Goal: Information Seeking & Learning: Compare options

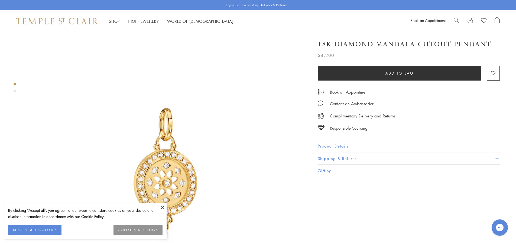
click at [344, 146] on button "Product Details" at bounding box center [408, 146] width 182 height 12
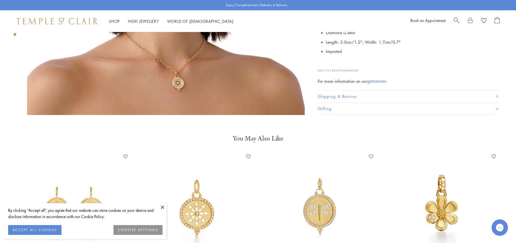
scroll to position [541, 0]
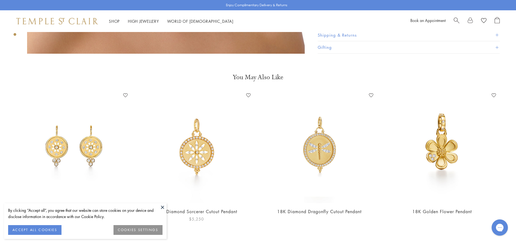
click at [197, 140] on img at bounding box center [196, 147] width 112 height 112
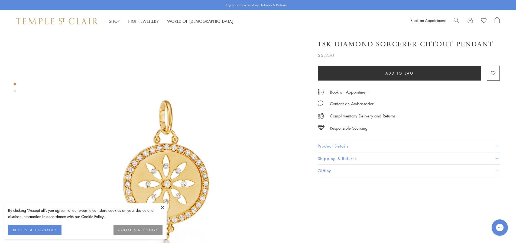
click at [349, 146] on button "Product Details" at bounding box center [408, 146] width 182 height 12
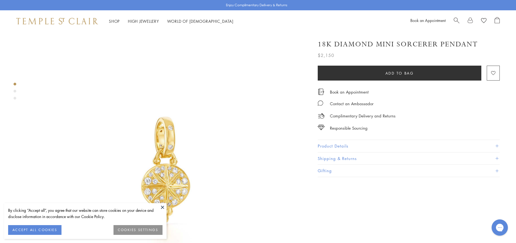
click at [324, 140] on button "Product Details" at bounding box center [408, 146] width 182 height 12
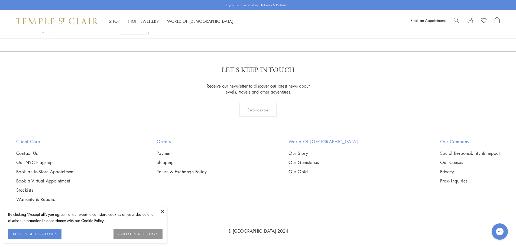
scroll to position [2003, 0]
click at [0, 0] on img at bounding box center [0, 0] width 0 height 0
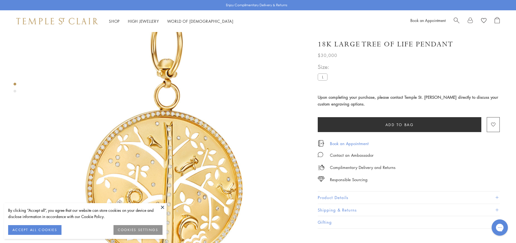
scroll to position [108, 0]
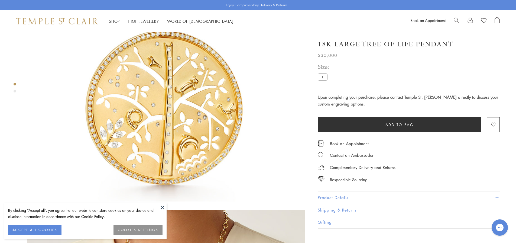
click at [344, 196] on button "Product Details" at bounding box center [408, 197] width 182 height 12
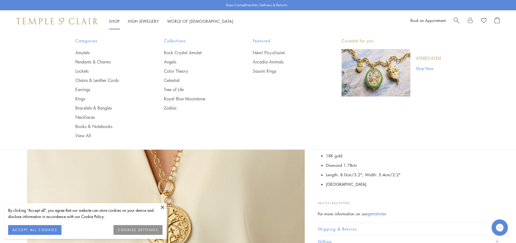
scroll to position [379, 0]
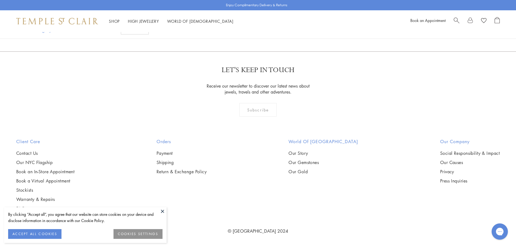
scroll to position [2326, 0]
click at [0, 0] on img at bounding box center [0, 0] width 0 height 0
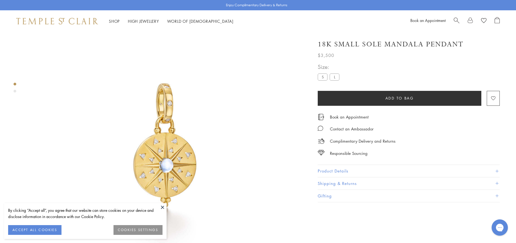
scroll to position [32, 0]
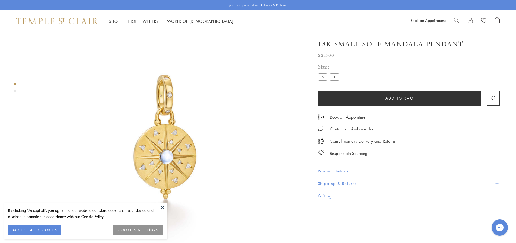
click at [327, 170] on button "Product Details" at bounding box center [408, 171] width 182 height 12
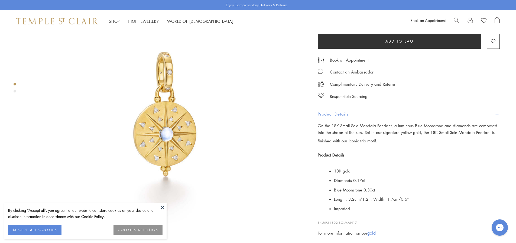
scroll to position [54, 0]
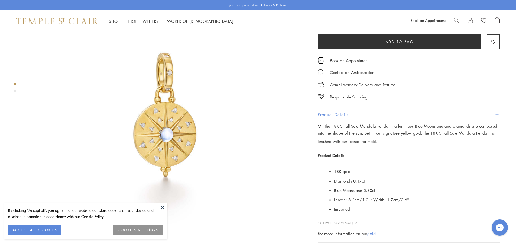
click at [163, 127] on img at bounding box center [165, 116] width 277 height 277
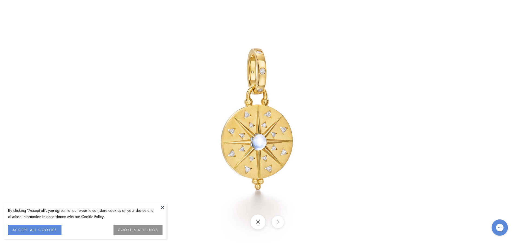
click at [256, 134] on img at bounding box center [258, 121] width 317 height 317
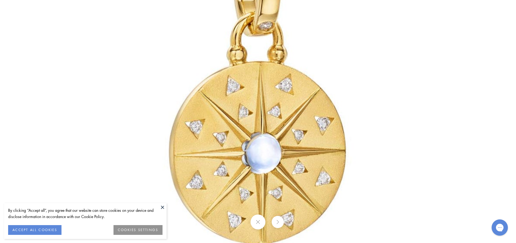
click at [268, 148] on img at bounding box center [260, 102] width 779 height 779
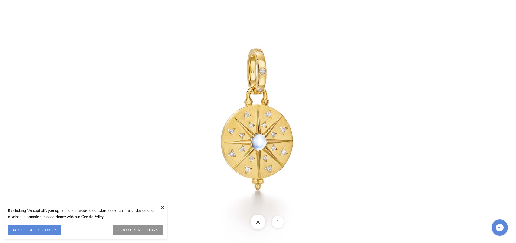
click at [255, 224] on button at bounding box center [257, 221] width 15 height 15
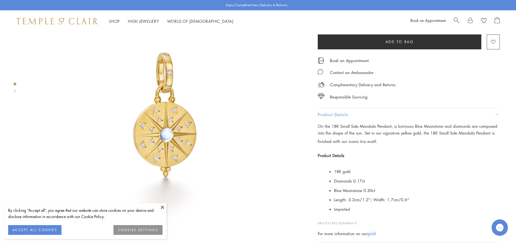
click at [14, 91] on div "Product gallery navigation" at bounding box center [15, 91] width 3 height 3
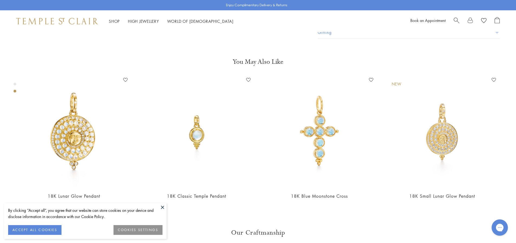
scroll to position [234, 0]
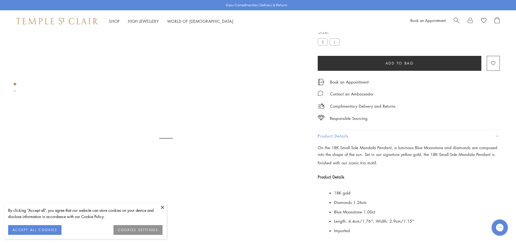
scroll to position [32, 0]
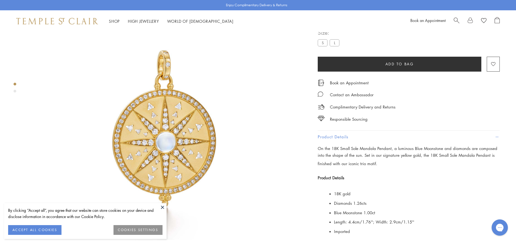
click at [322, 46] on label "S" at bounding box center [322, 42] width 10 height 7
